Goal: Task Accomplishment & Management: Use online tool/utility

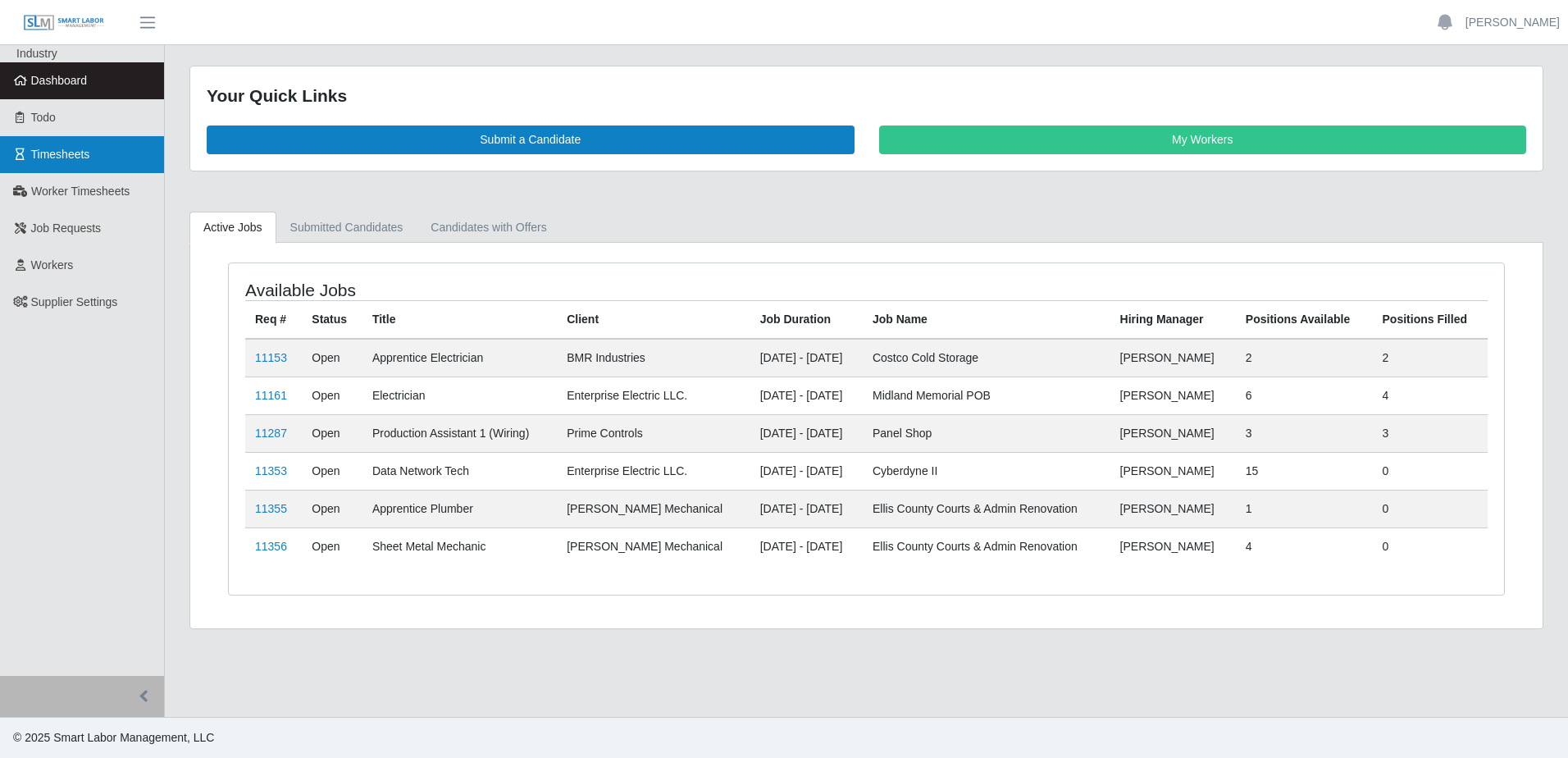
click at [95, 161] on link "Timesheets" at bounding box center [82, 155] width 164 height 37
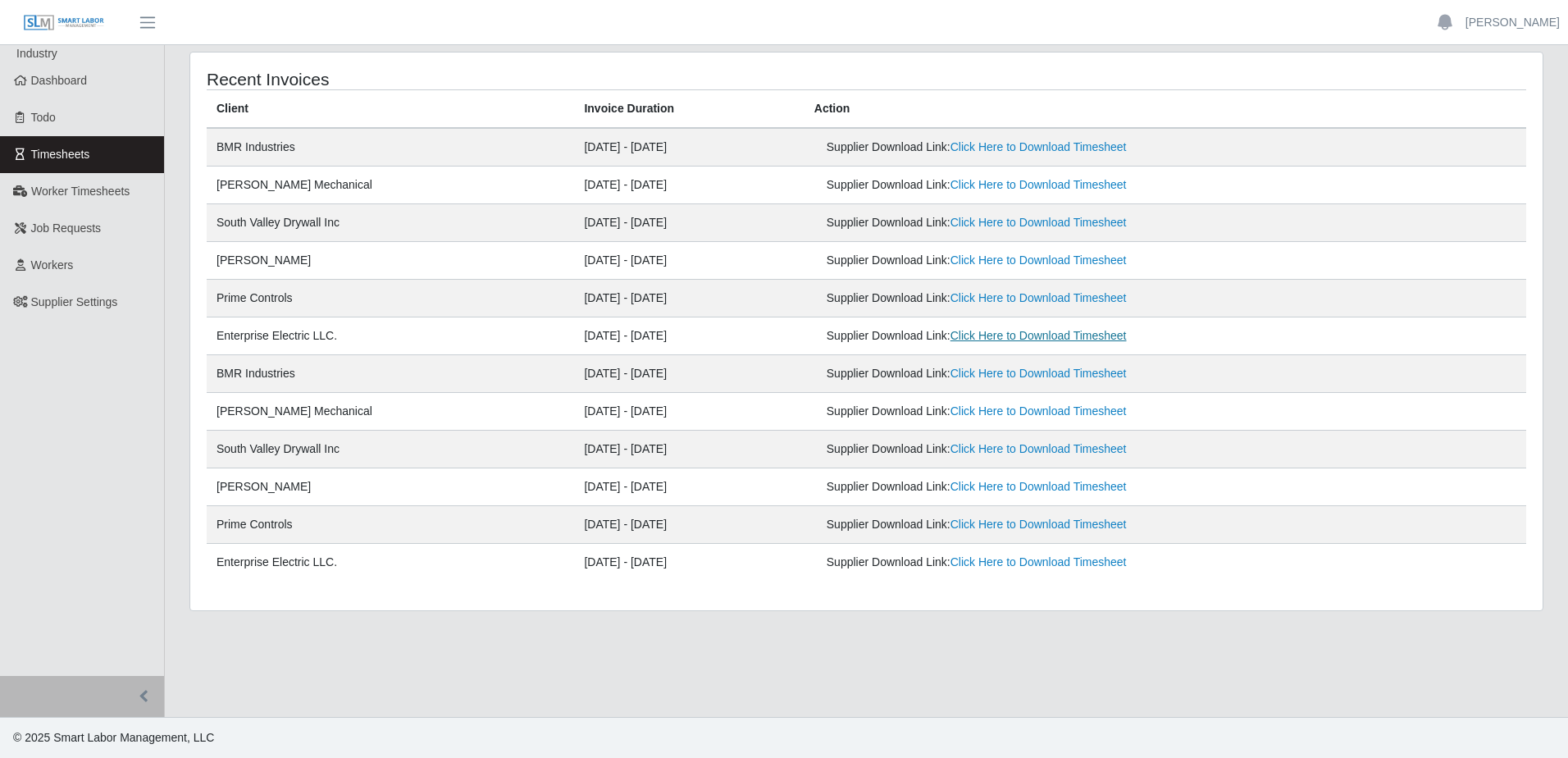
click at [1027, 338] on link "Click Here to Download Timesheet" at bounding box center [1039, 334] width 176 height 13
click at [1480, 22] on link "[PERSON_NAME]" at bounding box center [1513, 22] width 95 height 18
click at [1453, 113] on link "Logout" at bounding box center [1494, 113] width 148 height 34
